Goal: Task Accomplishment & Management: Complete application form

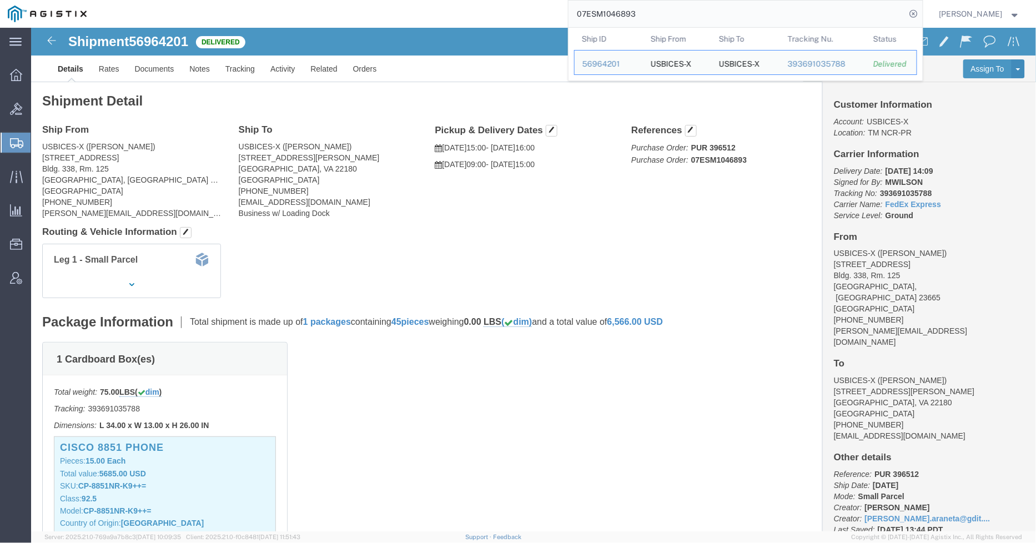
drag, startPoint x: 681, startPoint y: 13, endPoint x: 542, endPoint y: 13, distance: 138.8
click at [542, 13] on div "07ESM1046893 Ship ID Ship From Ship To Tracking Nu. Status Ship ID 56964201 Shi…" at bounding box center [508, 14] width 828 height 28
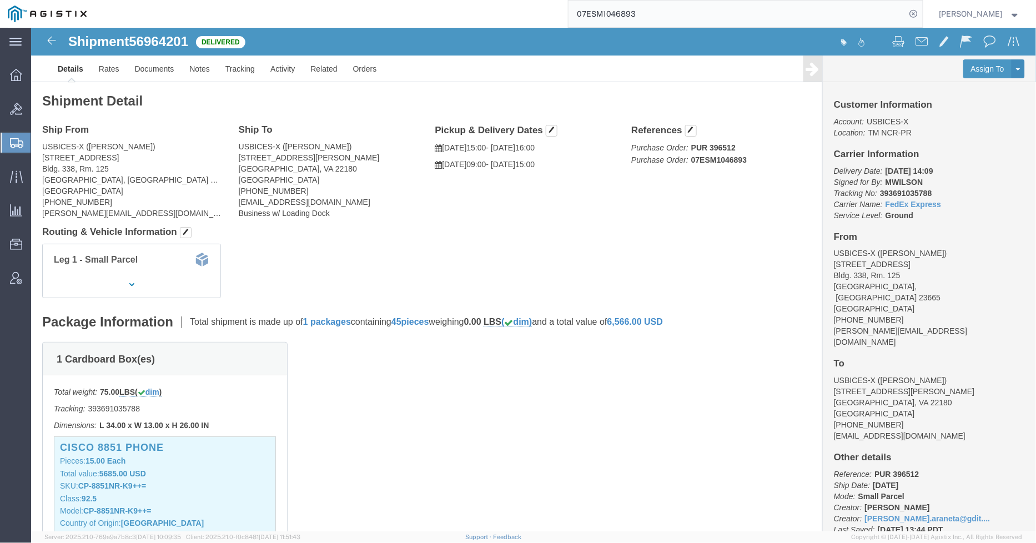
paste input "570817"
type input "57081793"
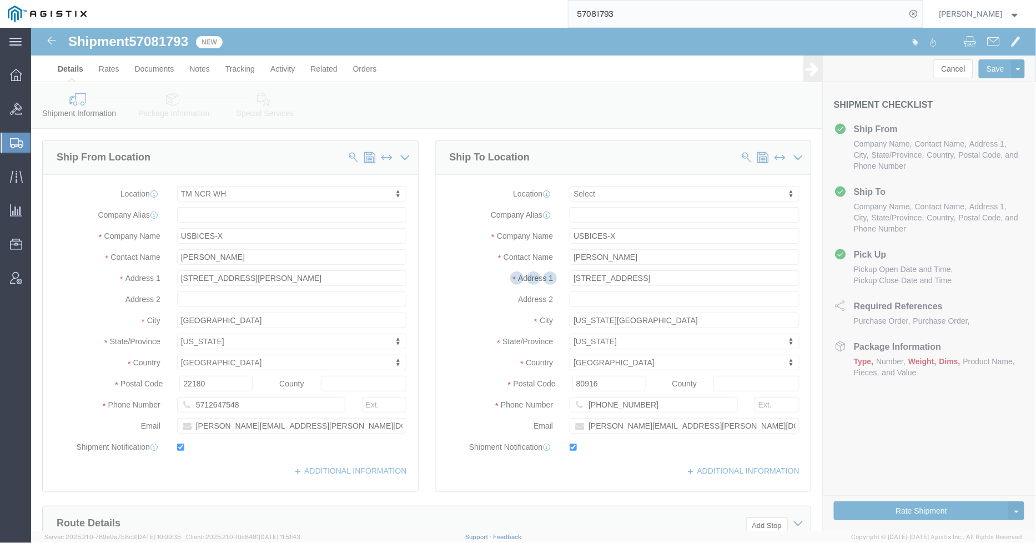
select select "69651"
select select
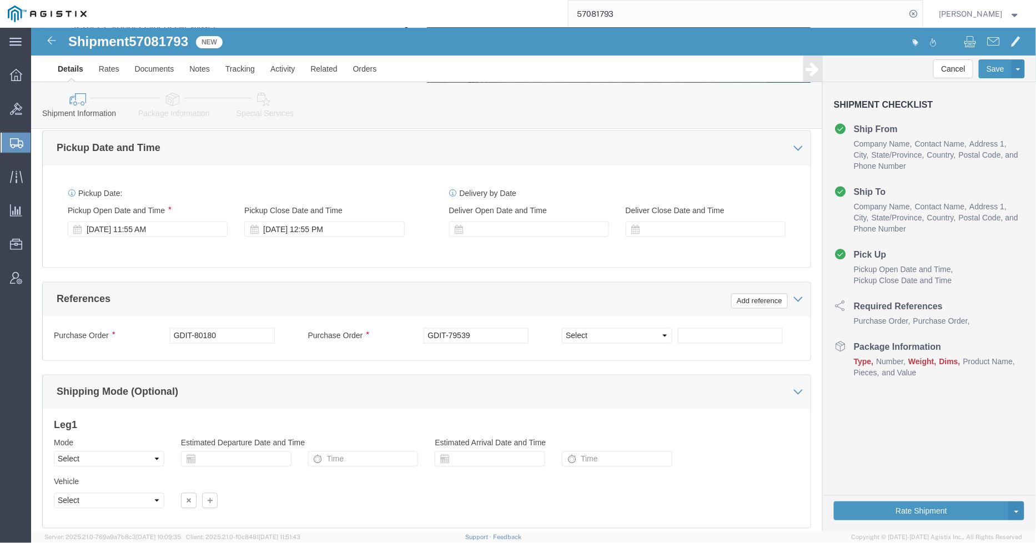
scroll to position [629, 0]
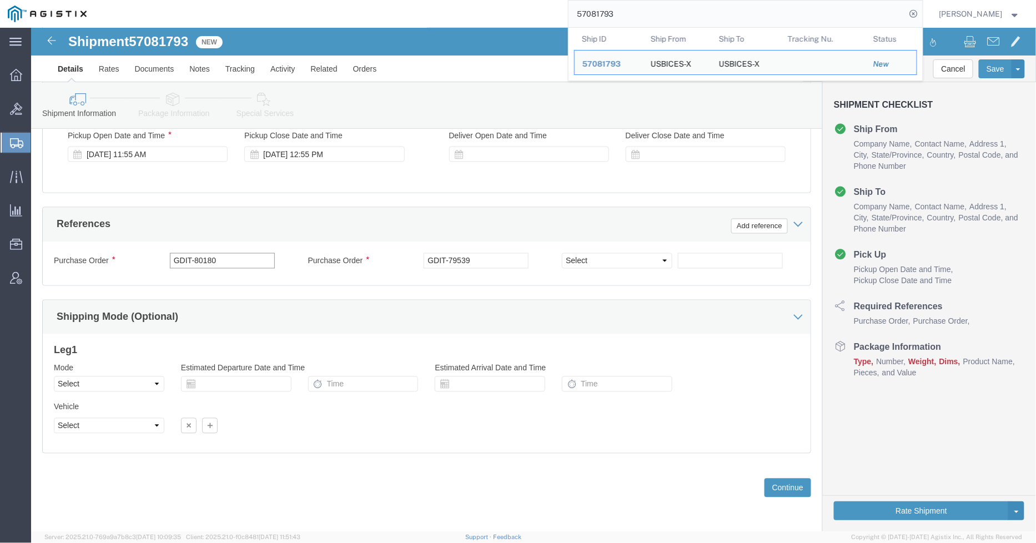
drag, startPoint x: 215, startPoint y: 230, endPoint x: 164, endPoint y: 230, distance: 51.1
click input "GDIT-80180"
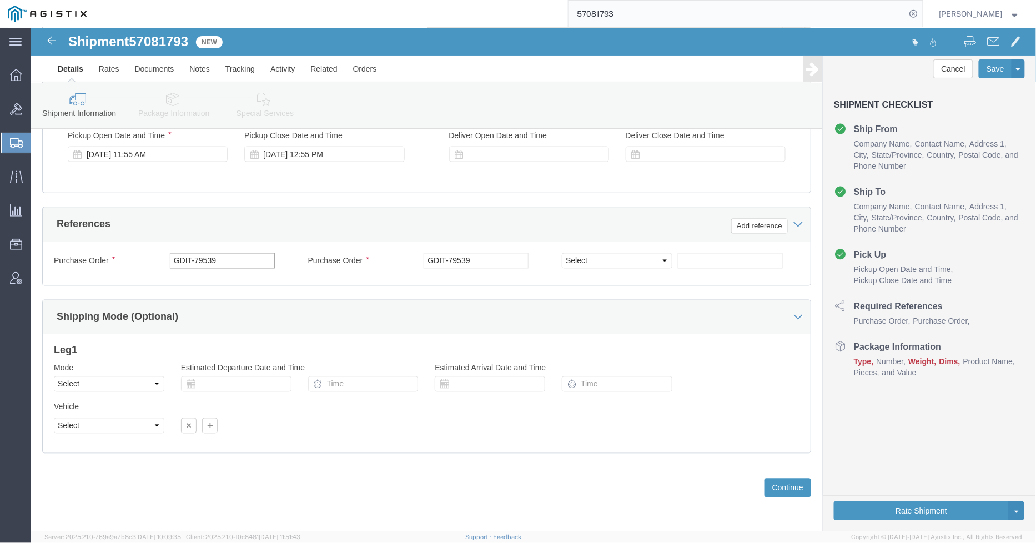
type input "GDIT-79539"
drag, startPoint x: 453, startPoint y: 226, endPoint x: 415, endPoint y: 231, distance: 38.7
click input "GDIT-79539"
type input "GDIT-80180"
click button "Continue"
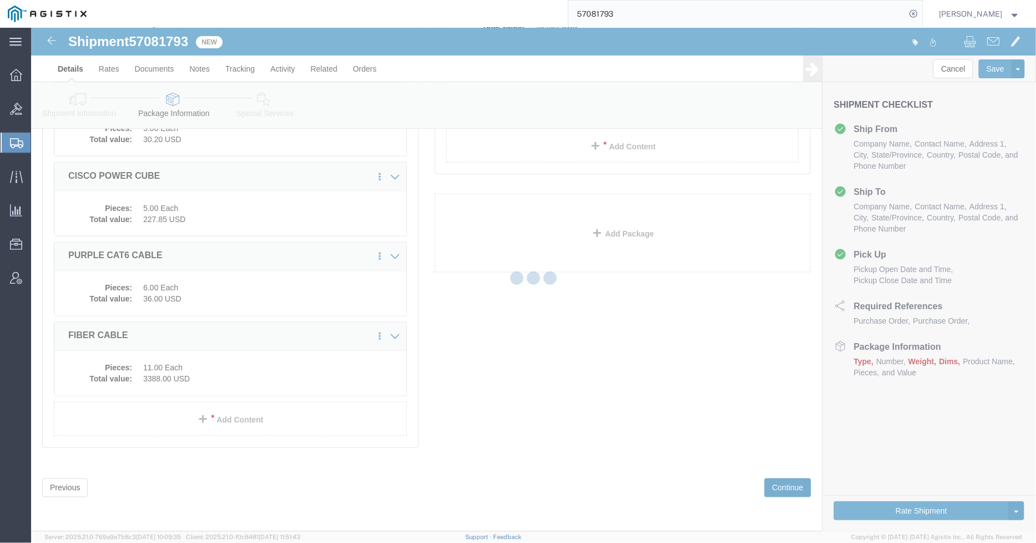
scroll to position [235, 0]
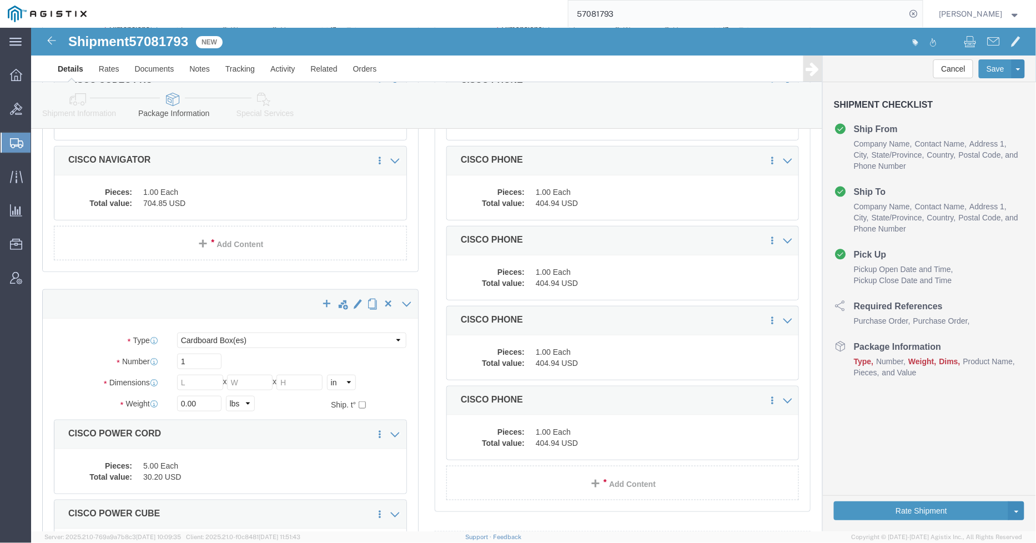
click link "Shipment Information"
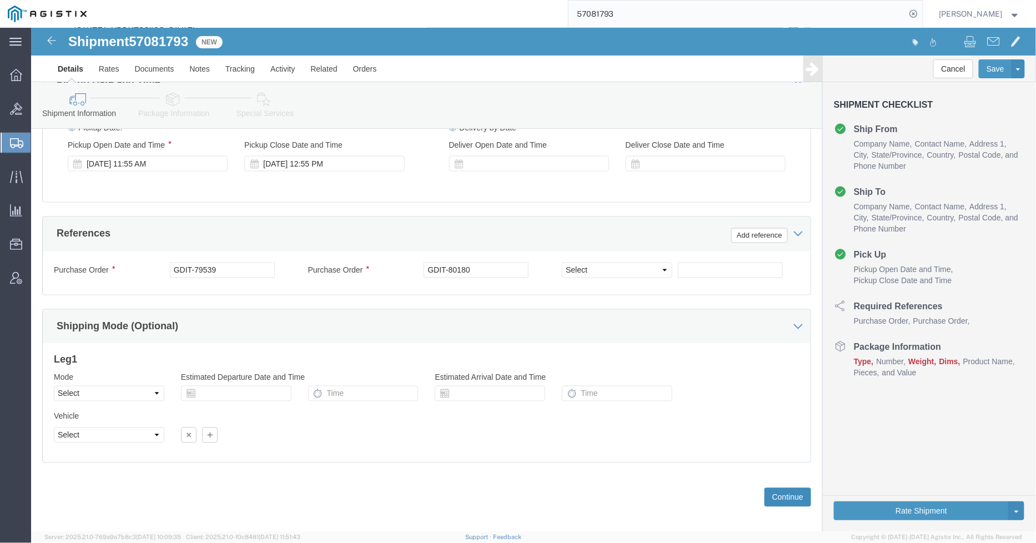
click button "Continue"
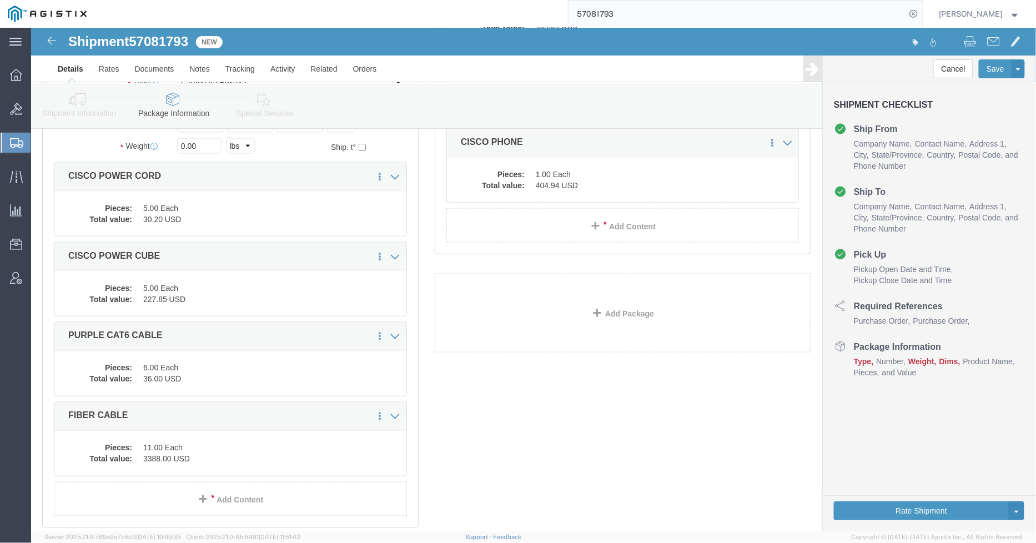
scroll to position [555, 0]
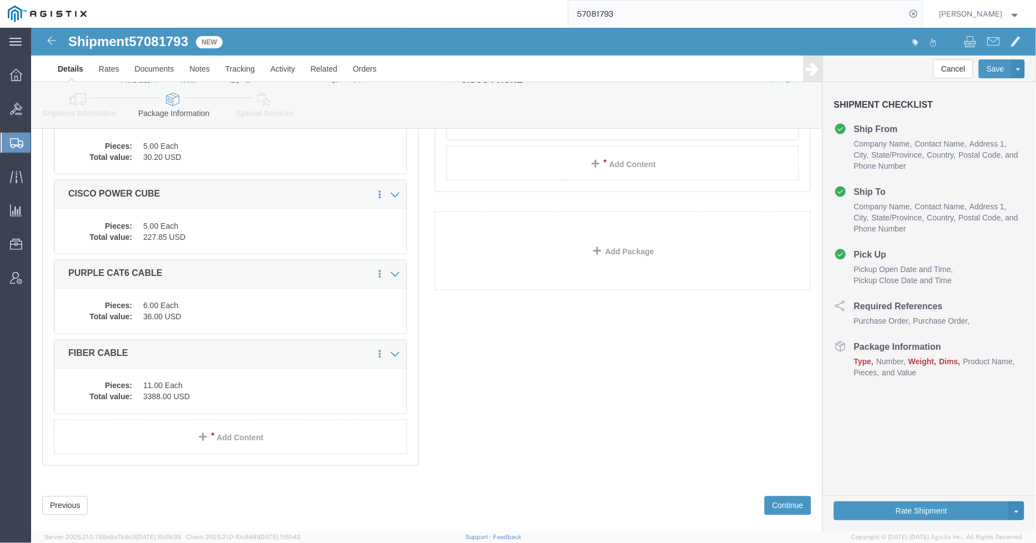
click dd "36.00 USD"
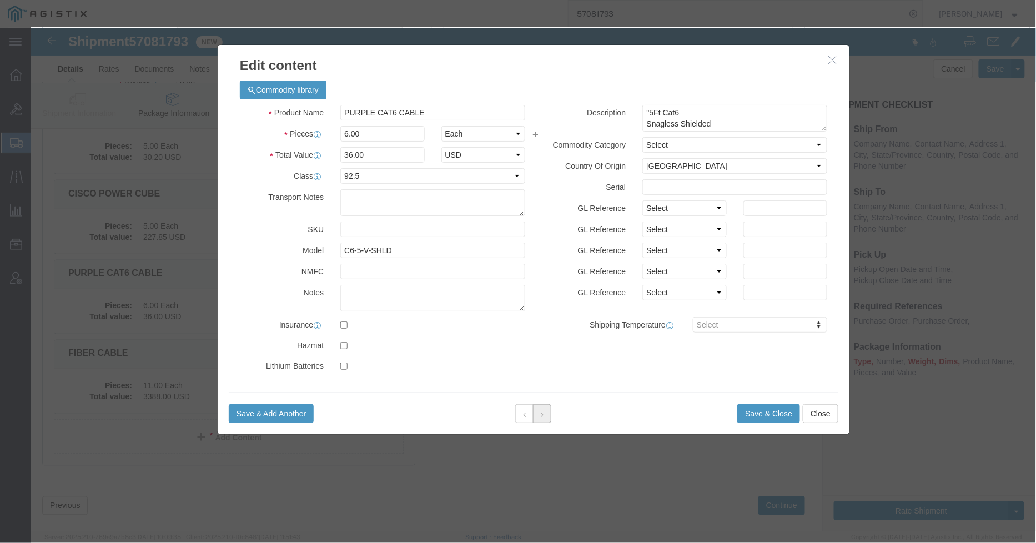
click button
click button "Close"
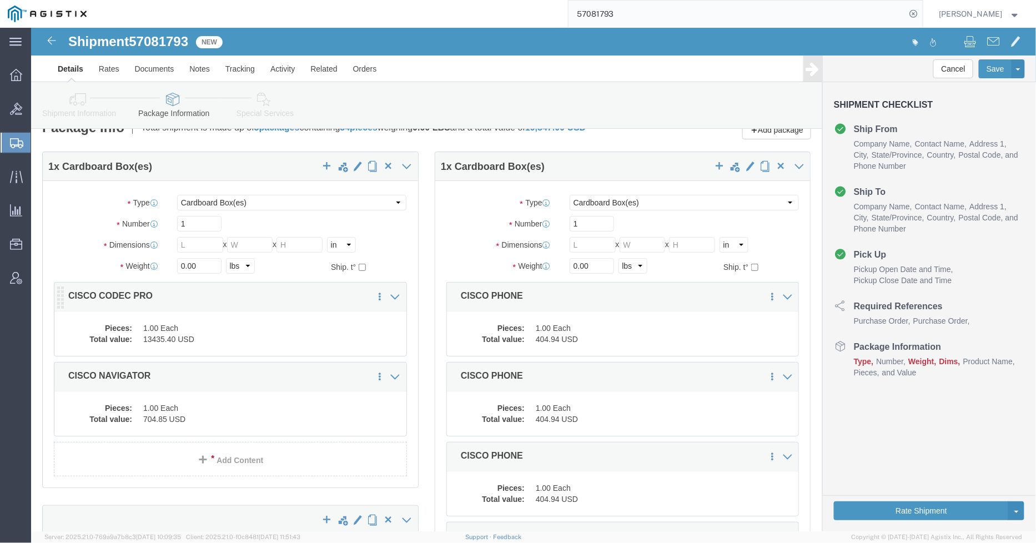
scroll to position [17, 0]
click dd "1.00 Each"
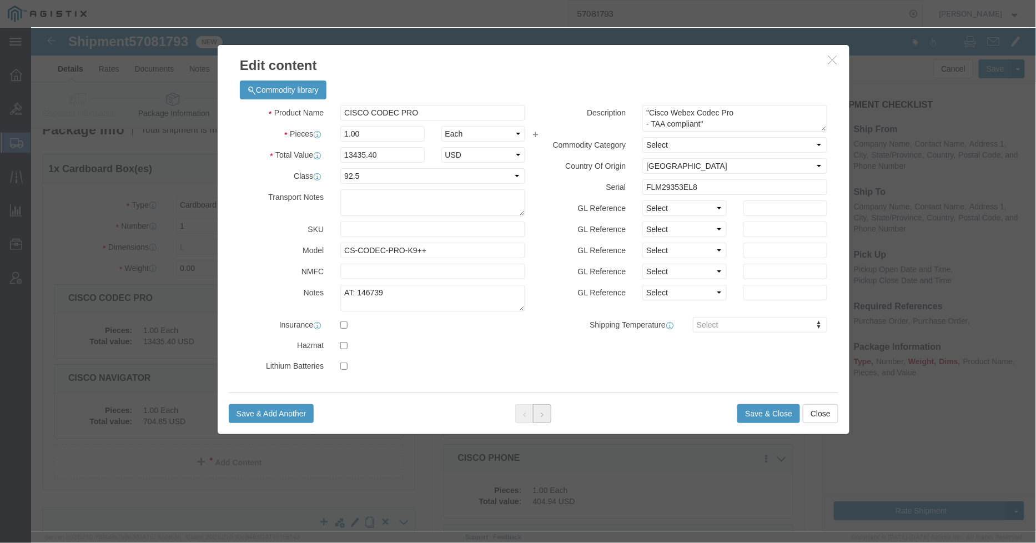
click icon
click button "Close"
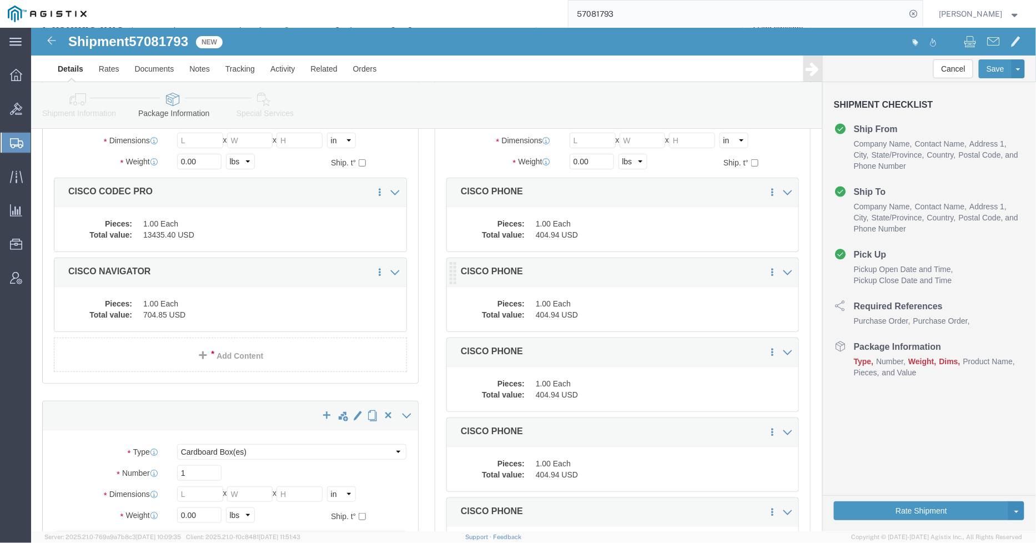
scroll to position [123, 0]
click dd "404.94 USD"
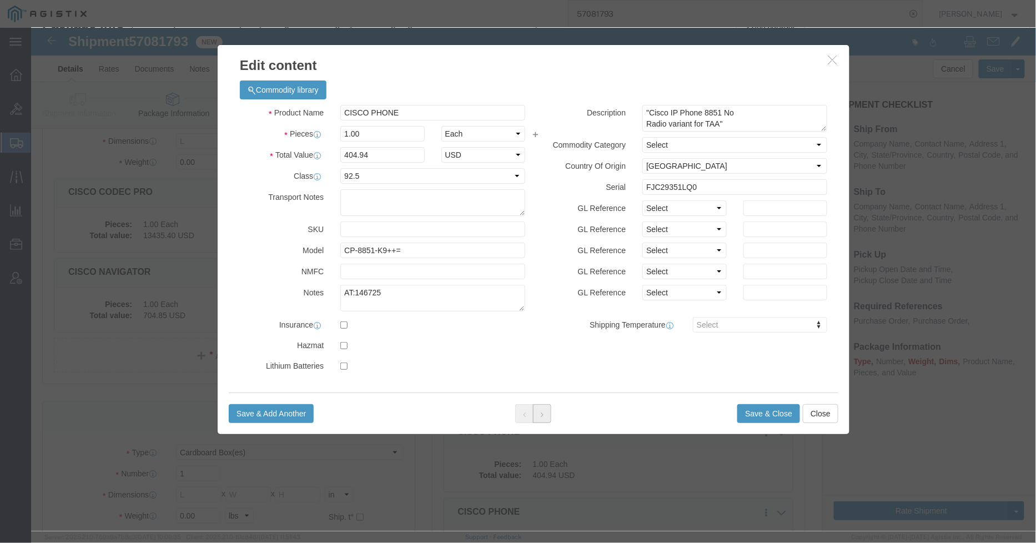
click button
click icon
click button "Close"
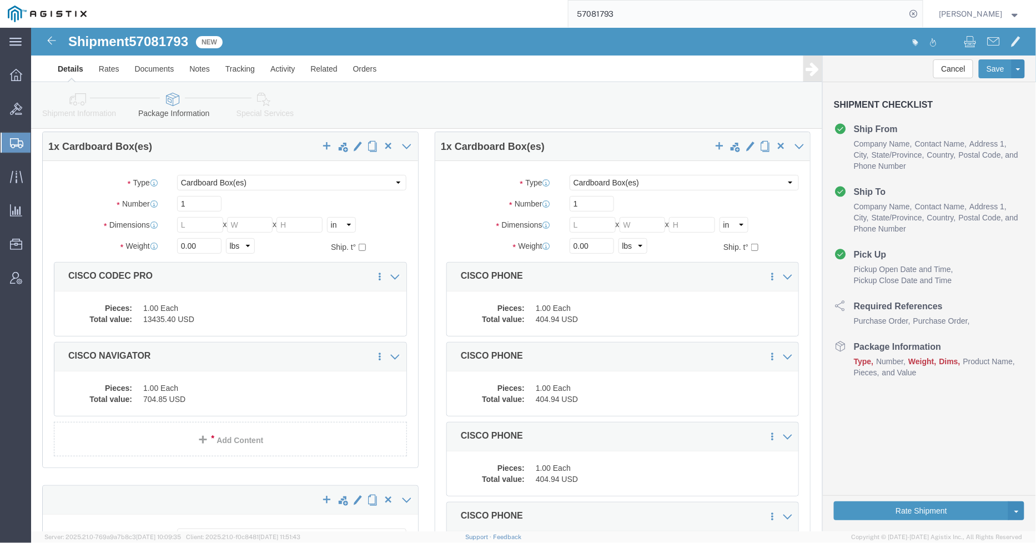
scroll to position [0, 0]
